Goal: Information Seeking & Learning: Learn about a topic

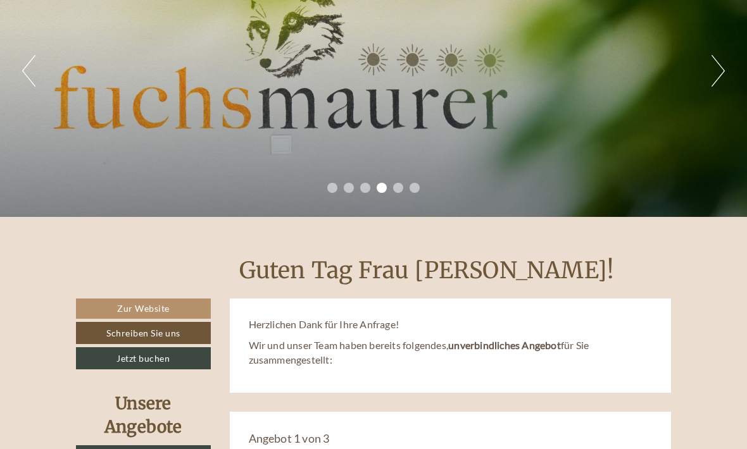
scroll to position [169, 0]
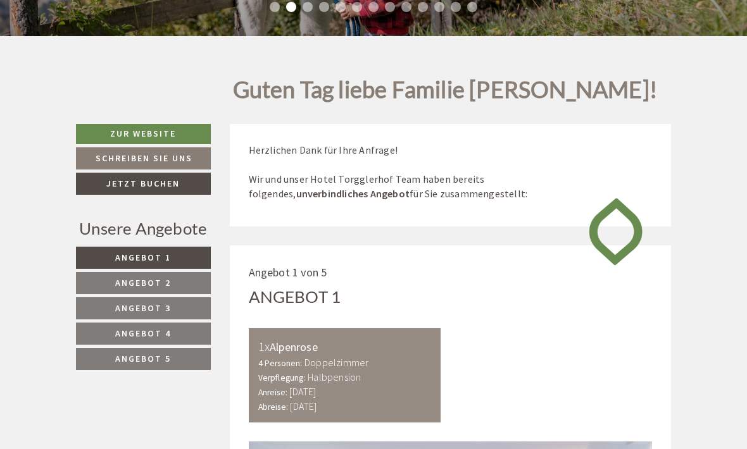
scroll to position [280, 0]
